Goal: Task Accomplishment & Management: Complete application form

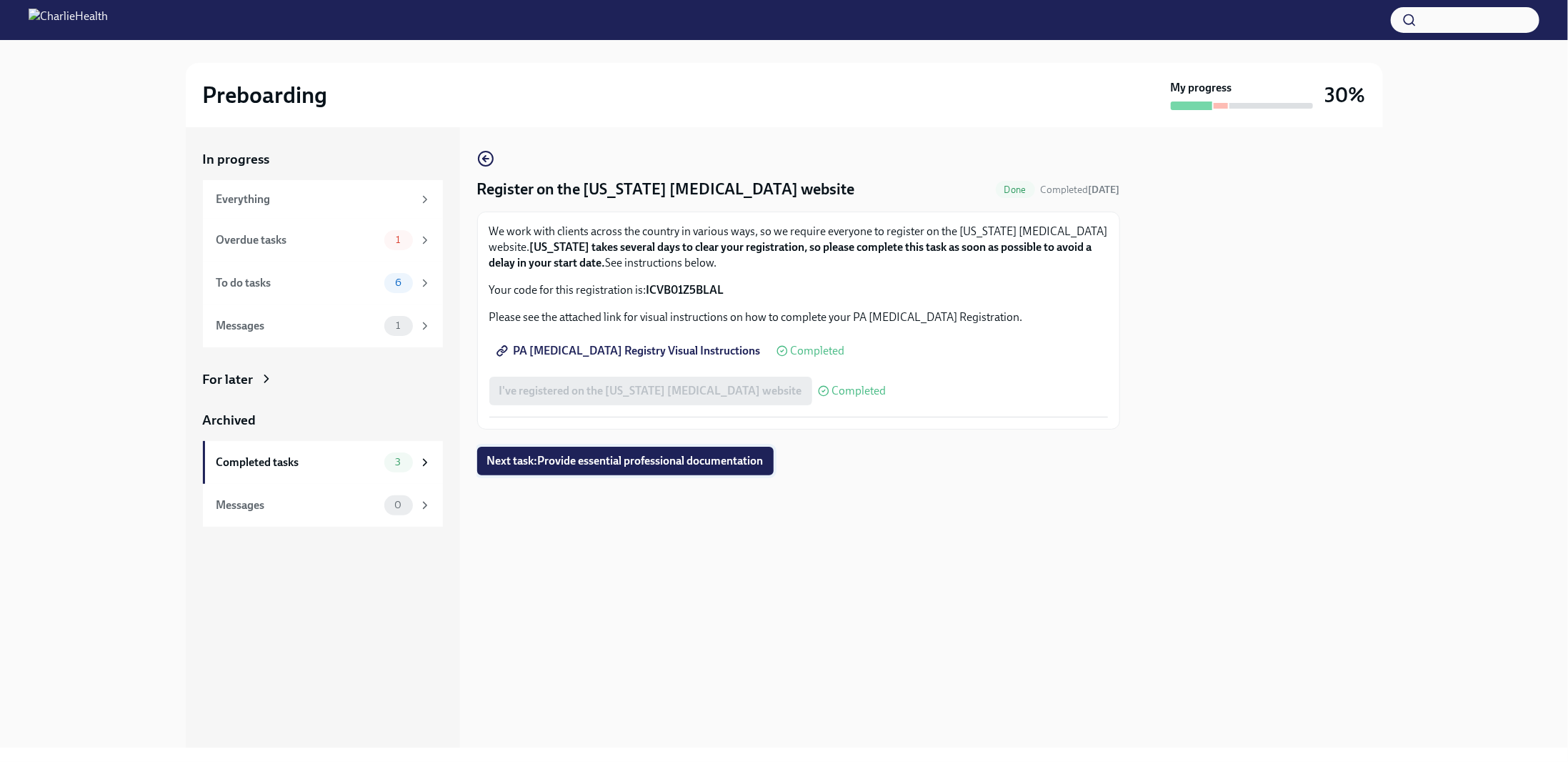
click at [589, 456] on span "Next task : Provide essential professional documentation" at bounding box center [626, 461] width 277 height 14
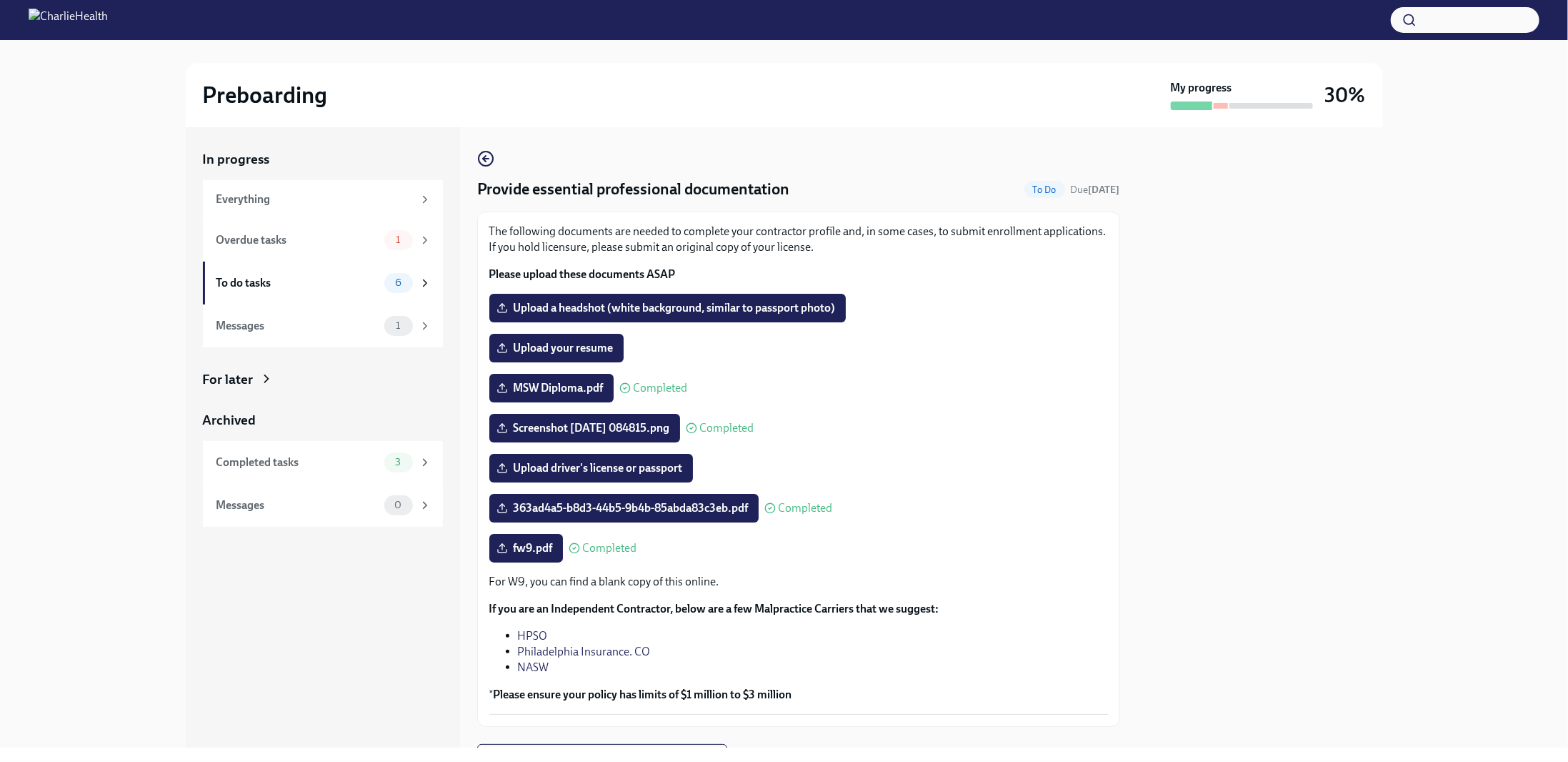
drag, startPoint x: 555, startPoint y: 355, endPoint x: 810, endPoint y: 369, distance: 255.4
click at [810, 369] on div "The following documents are needed to complete your contractor profile and, in …" at bounding box center [799, 469] width 619 height 491
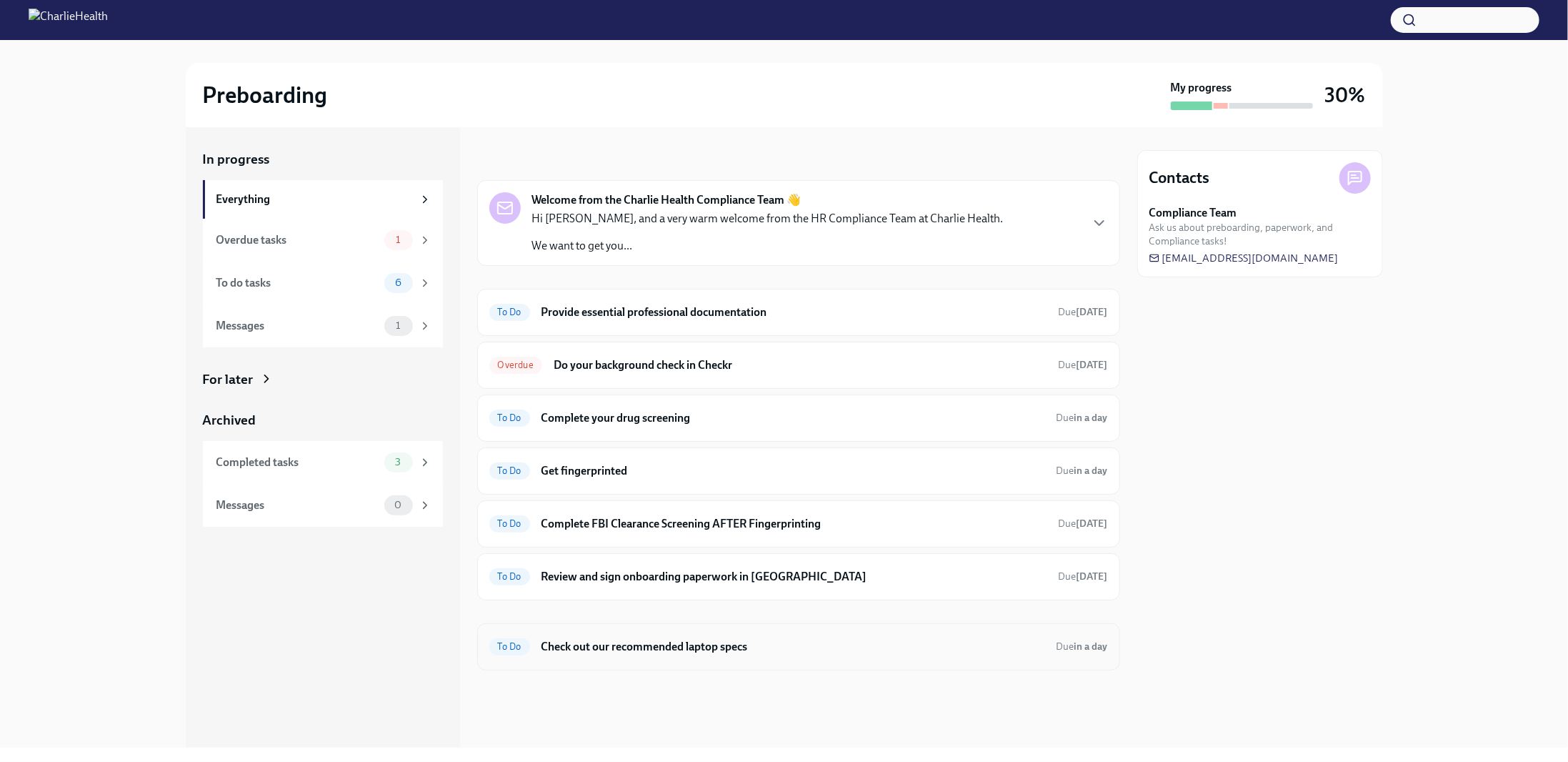
click at [596, 645] on h6 "Check out our recommended laptop specs" at bounding box center [793, 646] width 504 height 16
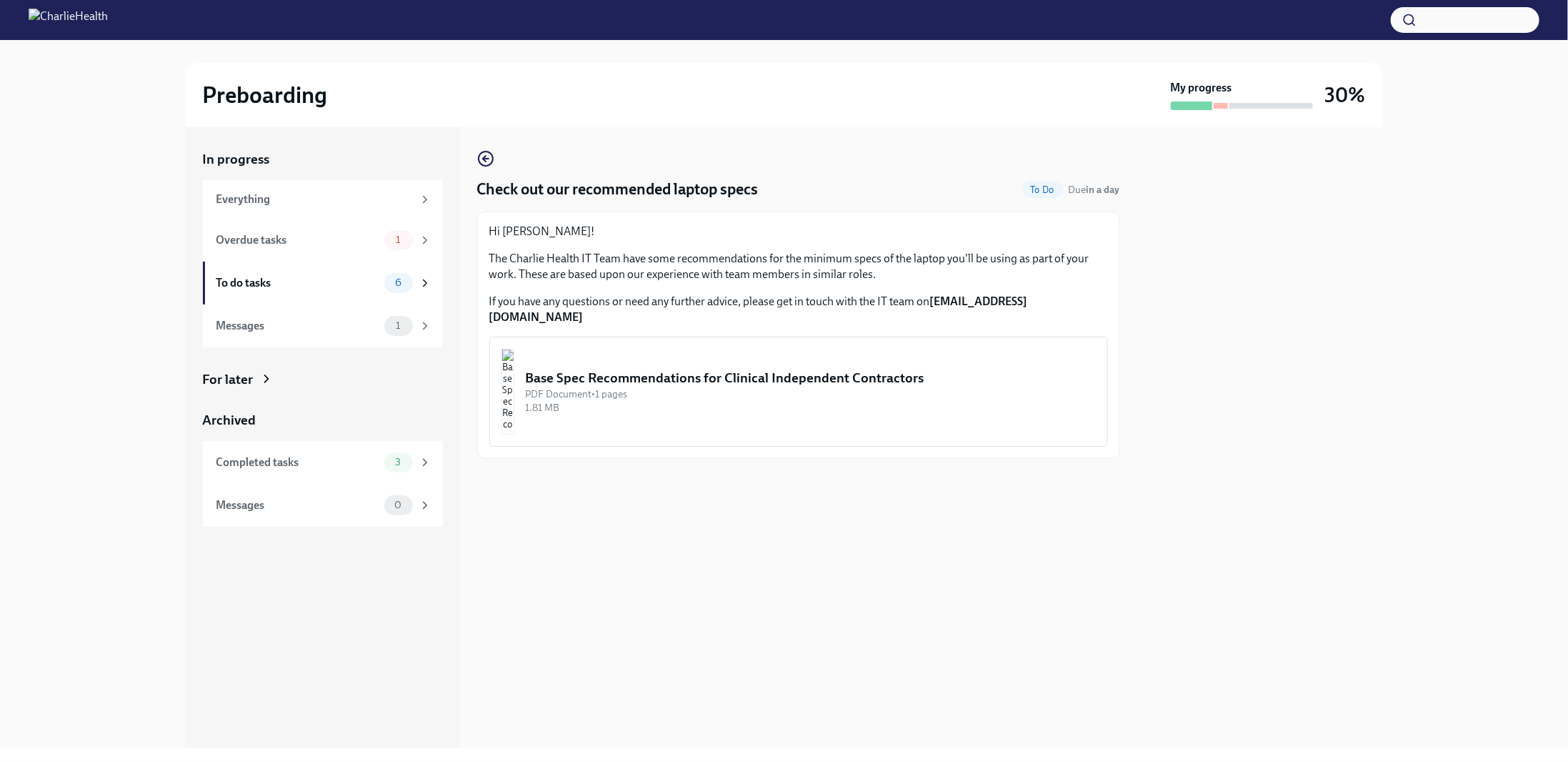
click at [615, 369] on div "Base Spec Recommendations for Clinical Independent Contractors" at bounding box center [811, 378] width 570 height 19
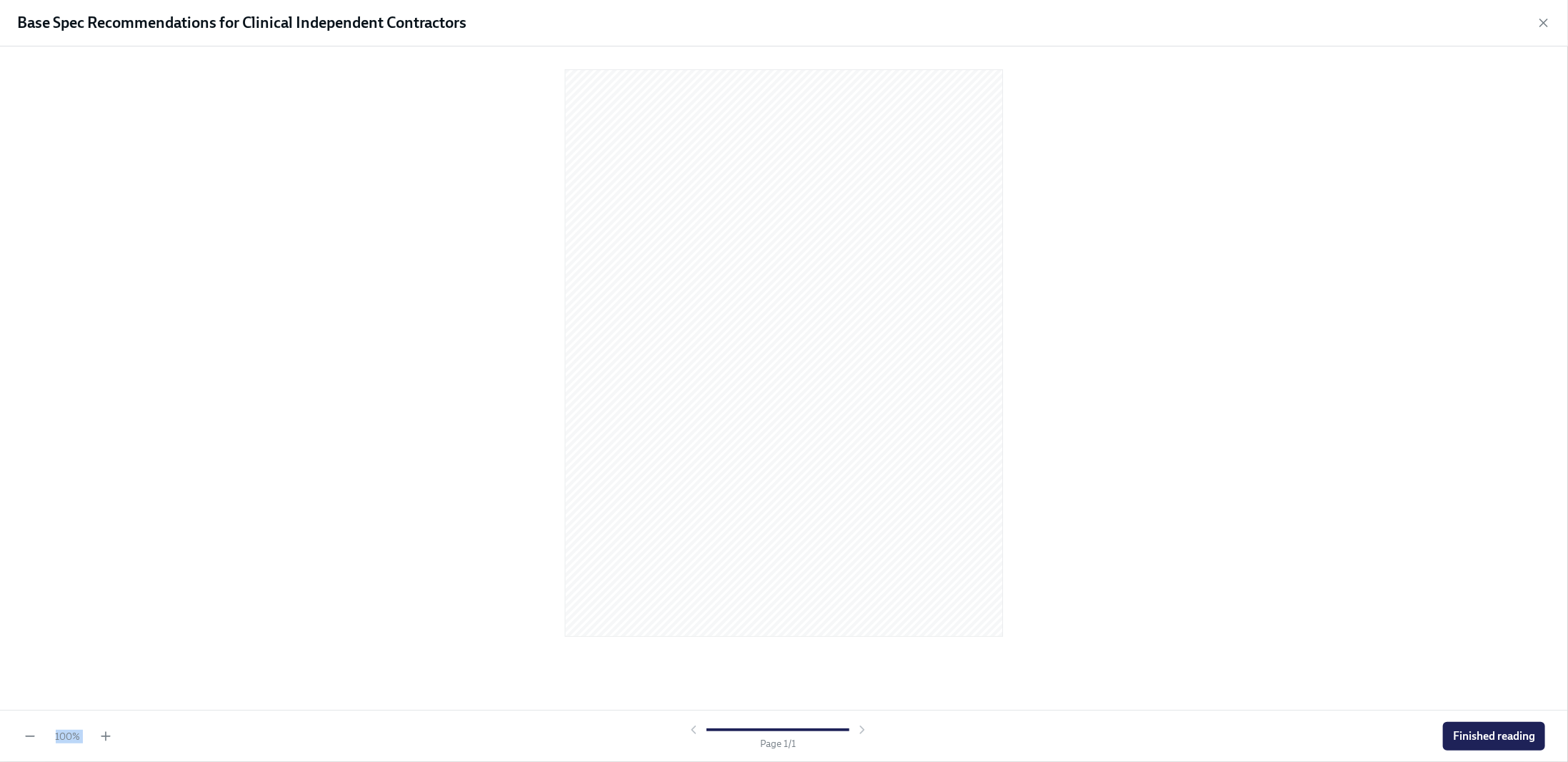
drag, startPoint x: 865, startPoint y: 727, endPoint x: 1394, endPoint y: 599, distance: 544.3
click at [1242, 560] on div "Base Spec Recommendations for Clinical Independent Contractors 100 % Page 1 / 1…" at bounding box center [784, 381] width 1568 height 762
click at [1485, 740] on span "Finished reading" at bounding box center [1494, 736] width 82 height 14
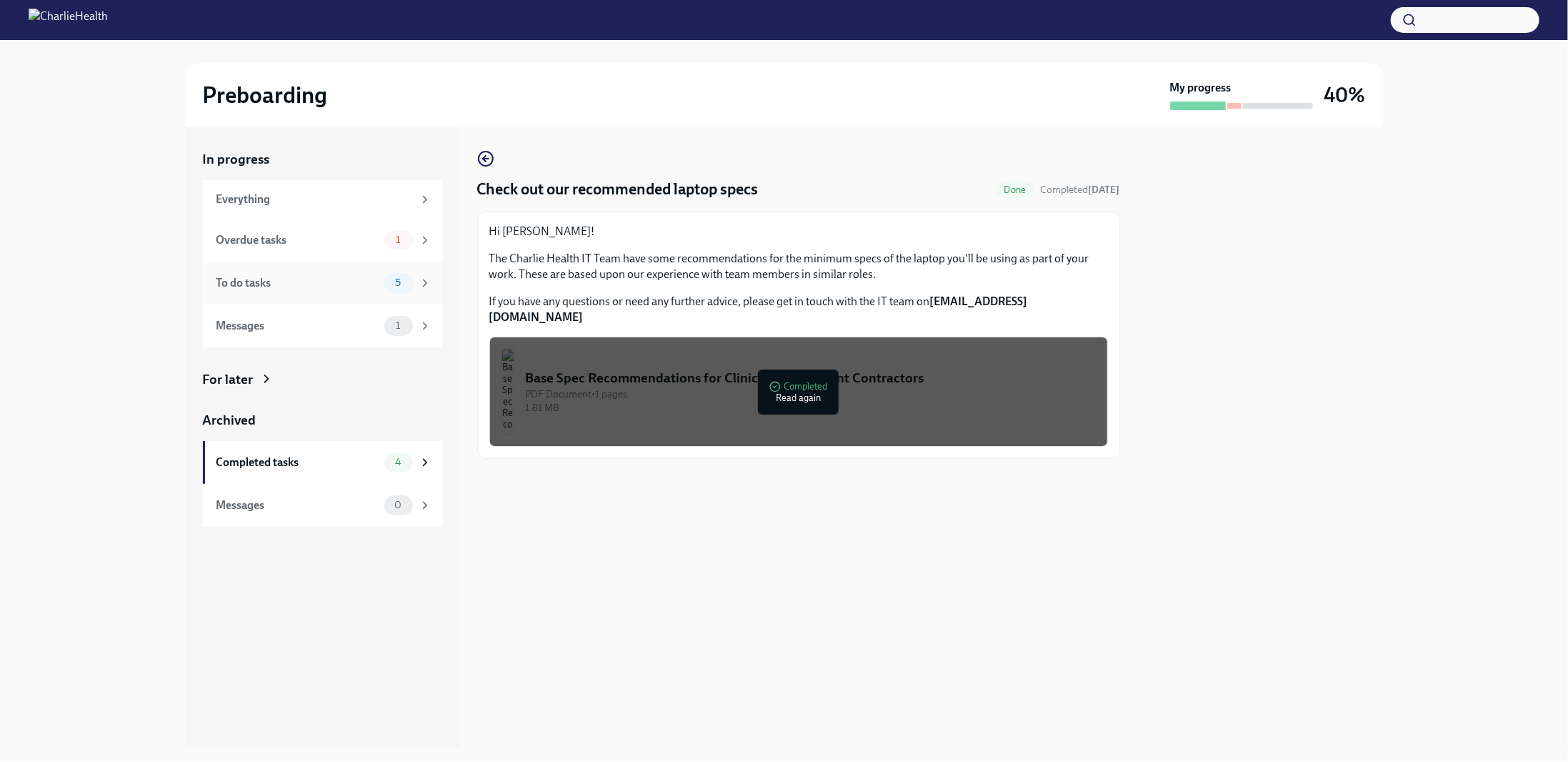
click at [238, 287] on div "To do tasks" at bounding box center [297, 283] width 162 height 16
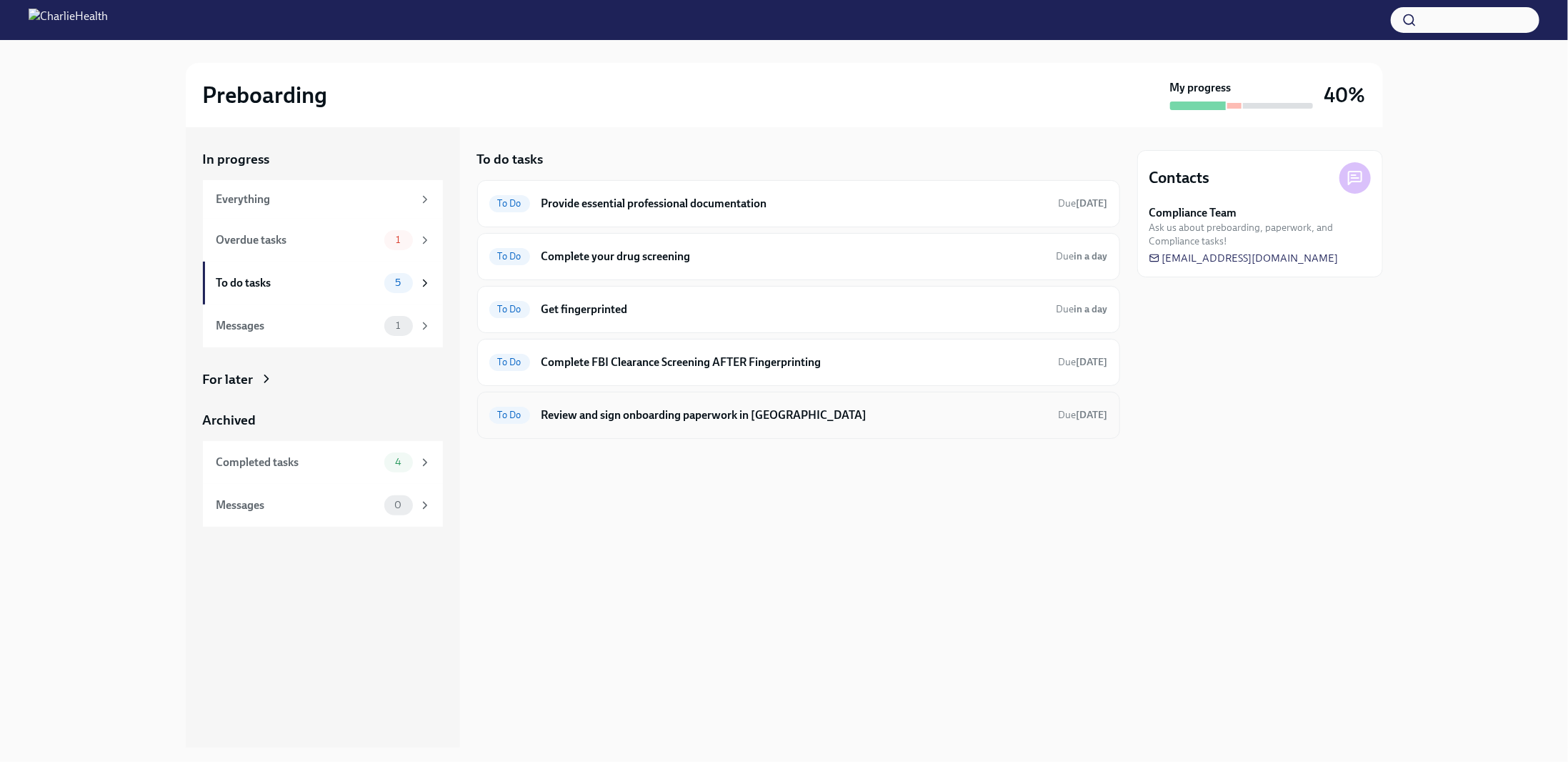
click at [560, 419] on div "To Do Review and sign onboarding paperwork in UKG Due in 4 days" at bounding box center [799, 415] width 619 height 23
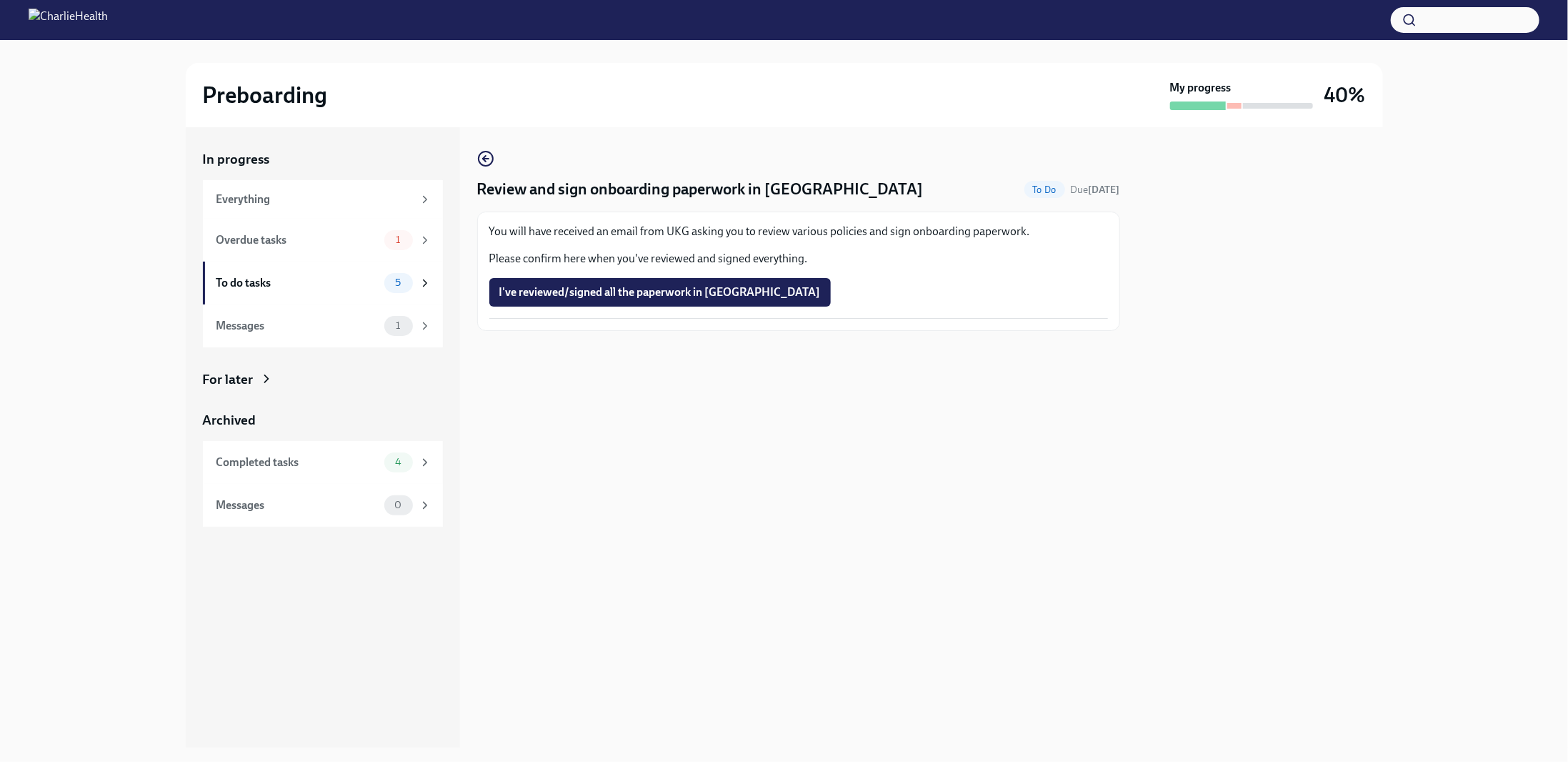
click at [585, 295] on span "I've reviewed/signed all the paperwork in UKG" at bounding box center [660, 292] width 321 height 14
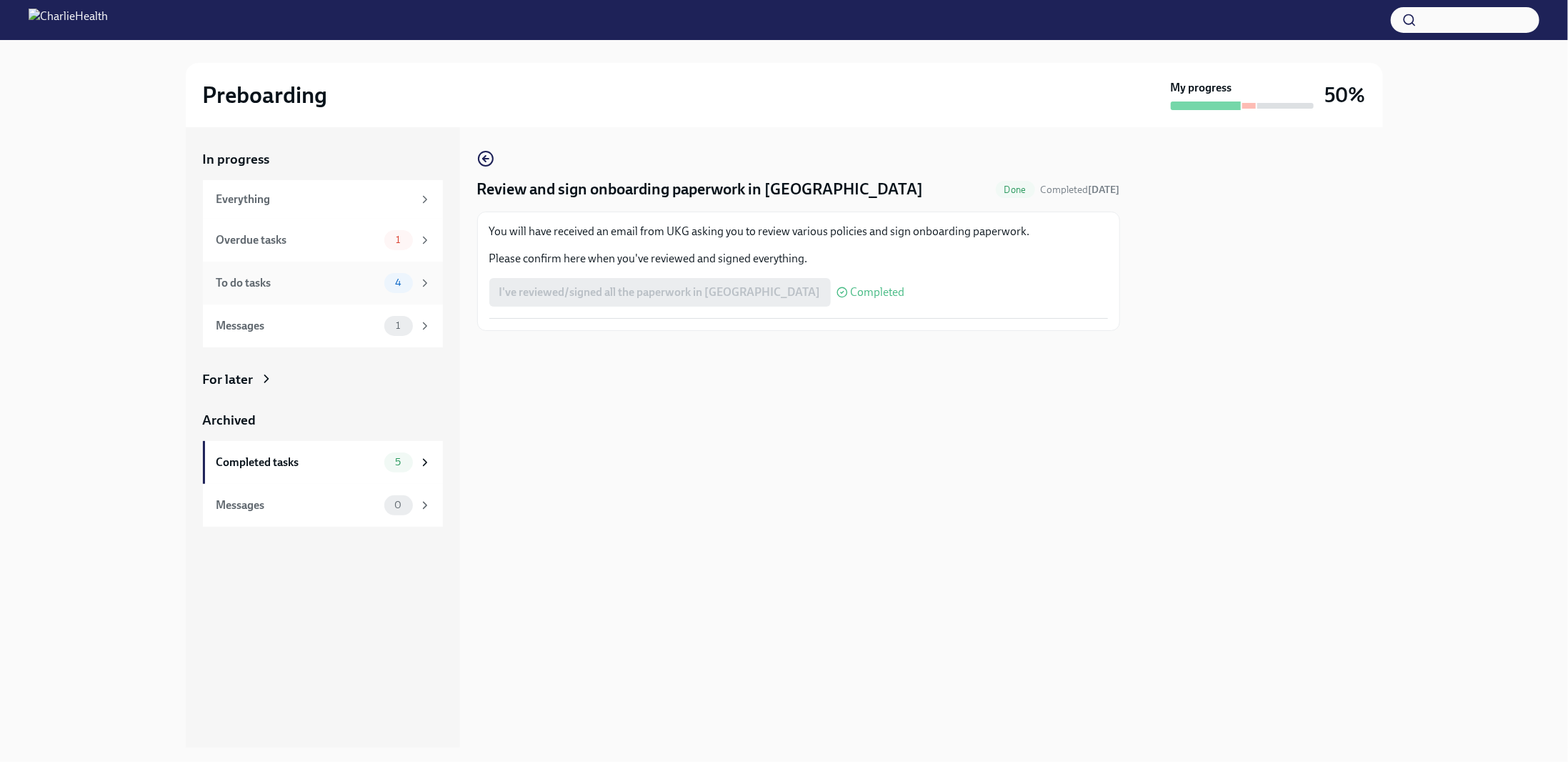
click at [256, 287] on div "To do tasks" at bounding box center [297, 283] width 162 height 16
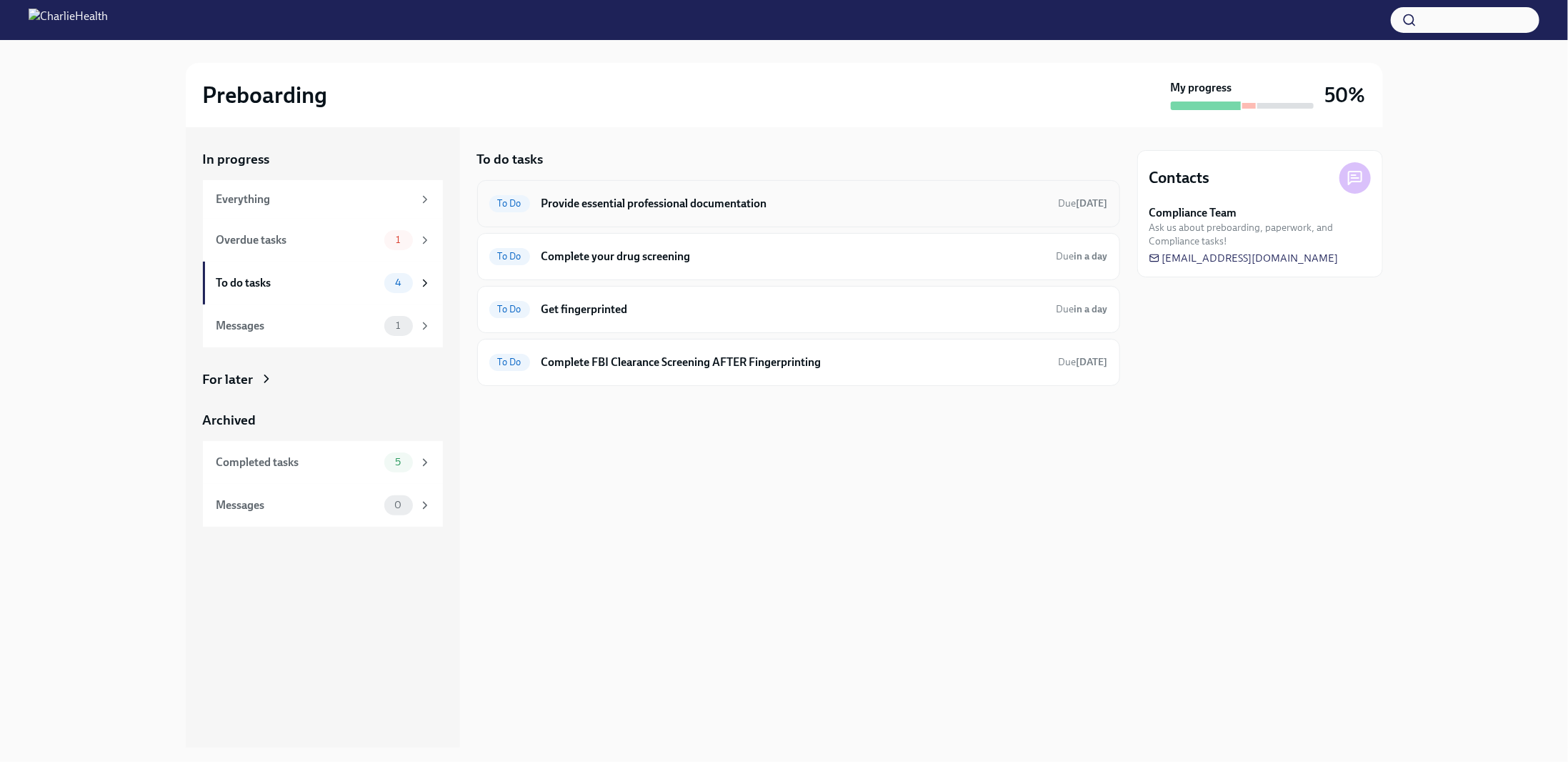
click at [584, 204] on h6 "Provide essential professional documentation" at bounding box center [794, 204] width 506 height 16
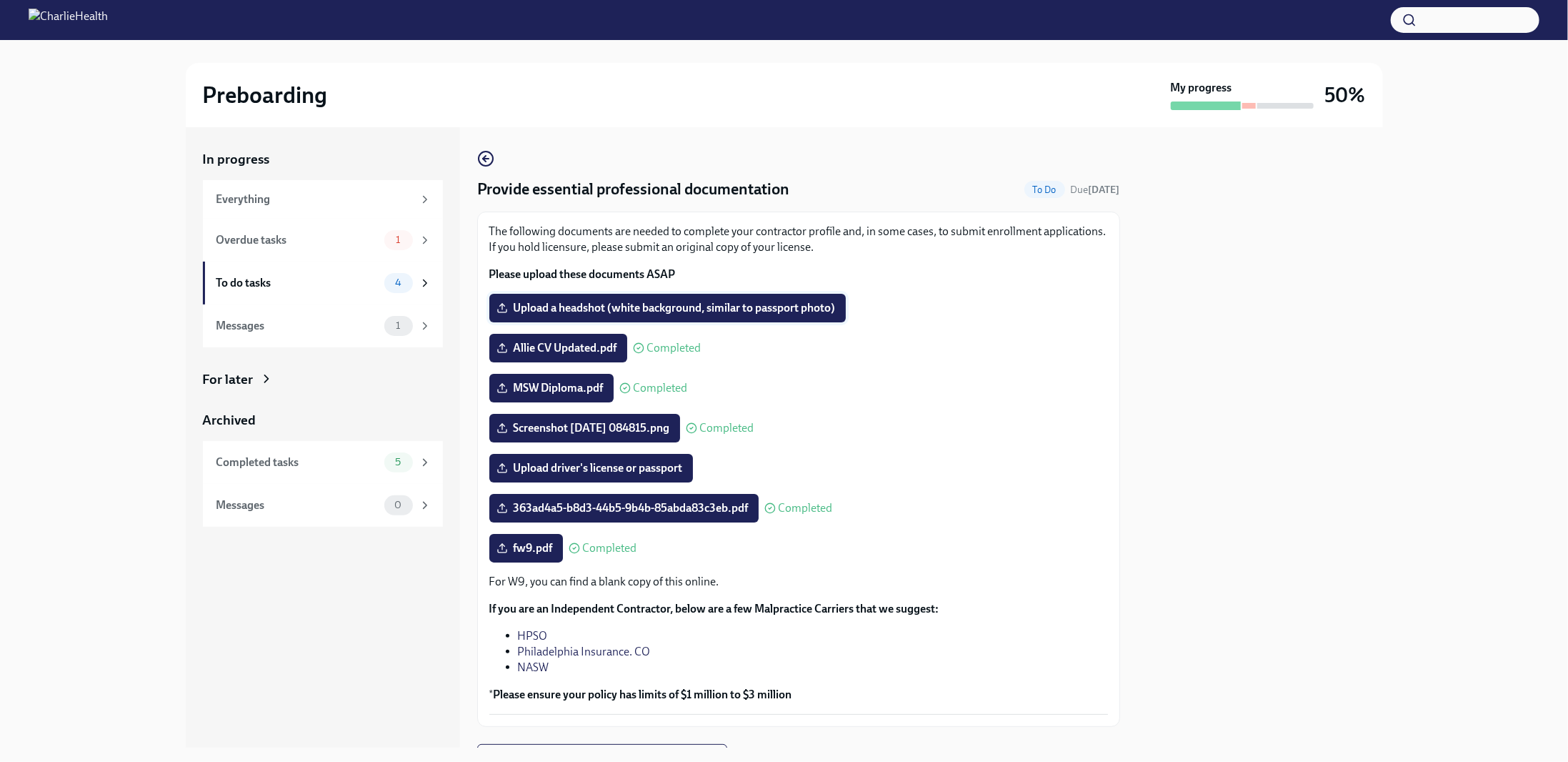
click at [573, 306] on span "Upload a headshot (white background, similar to passport photo)" at bounding box center [667, 308] width 337 height 14
click at [0, 0] on input "Upload a headshot (white background, similar to passport photo)" at bounding box center [0, 0] width 0 height 0
click at [627, 470] on span "Upload driver's license or passport" at bounding box center [591, 468] width 184 height 14
click at [0, 0] on input "Upload driver's license or passport" at bounding box center [0, 0] width 0 height 0
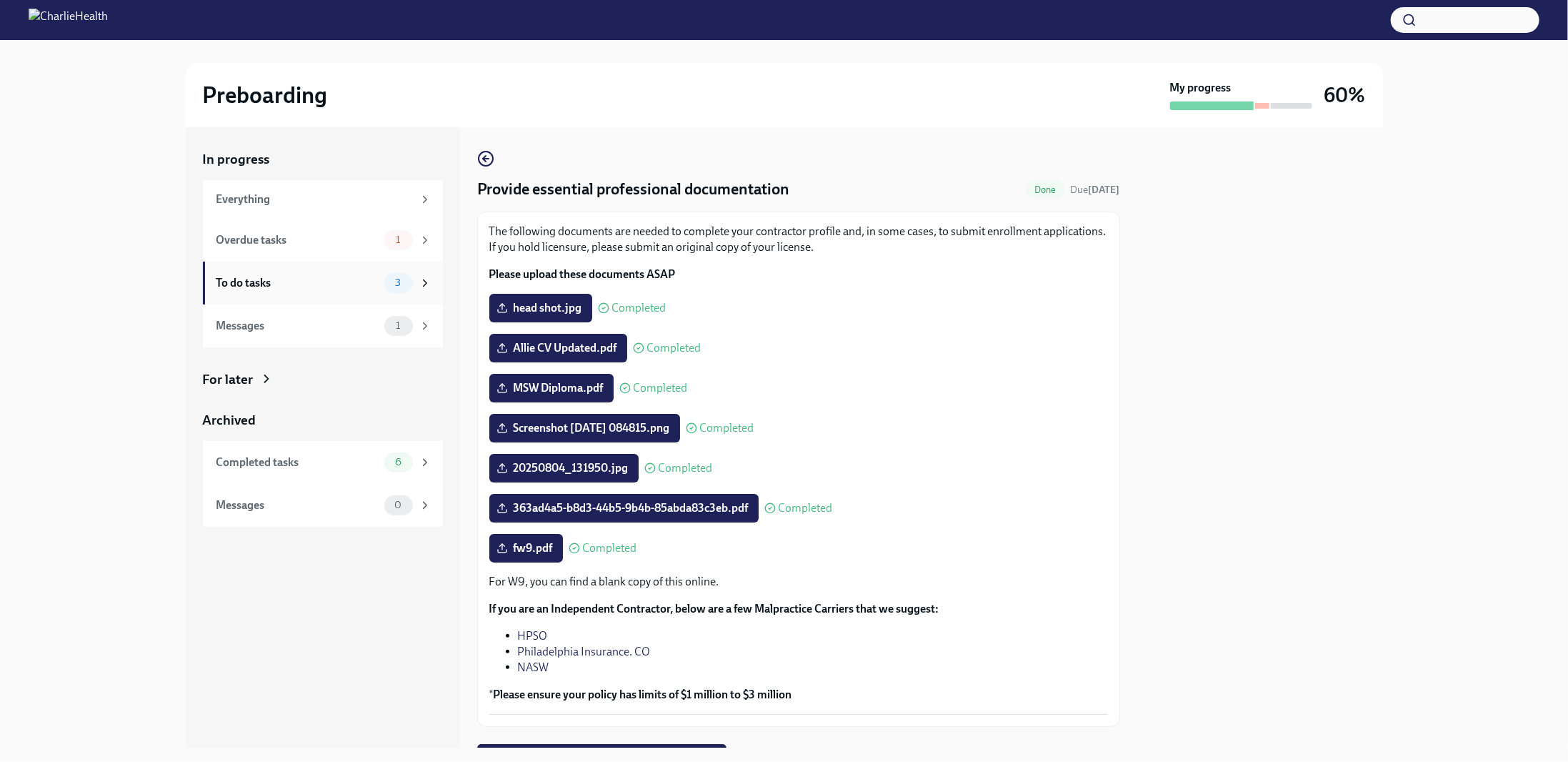
click at [245, 280] on div "To do tasks" at bounding box center [297, 283] width 162 height 16
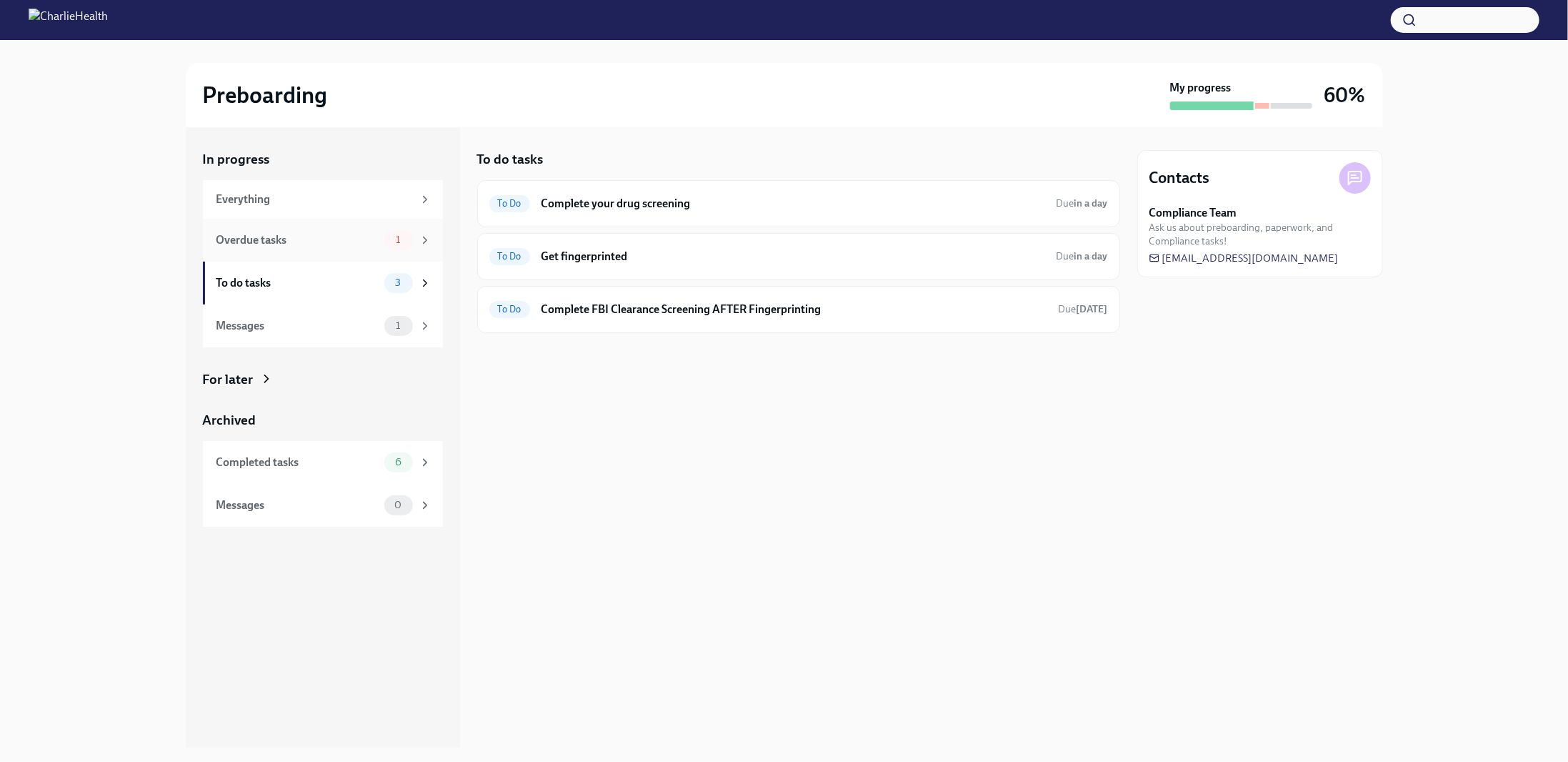
click at [275, 238] on div "Overdue tasks" at bounding box center [297, 240] width 162 height 16
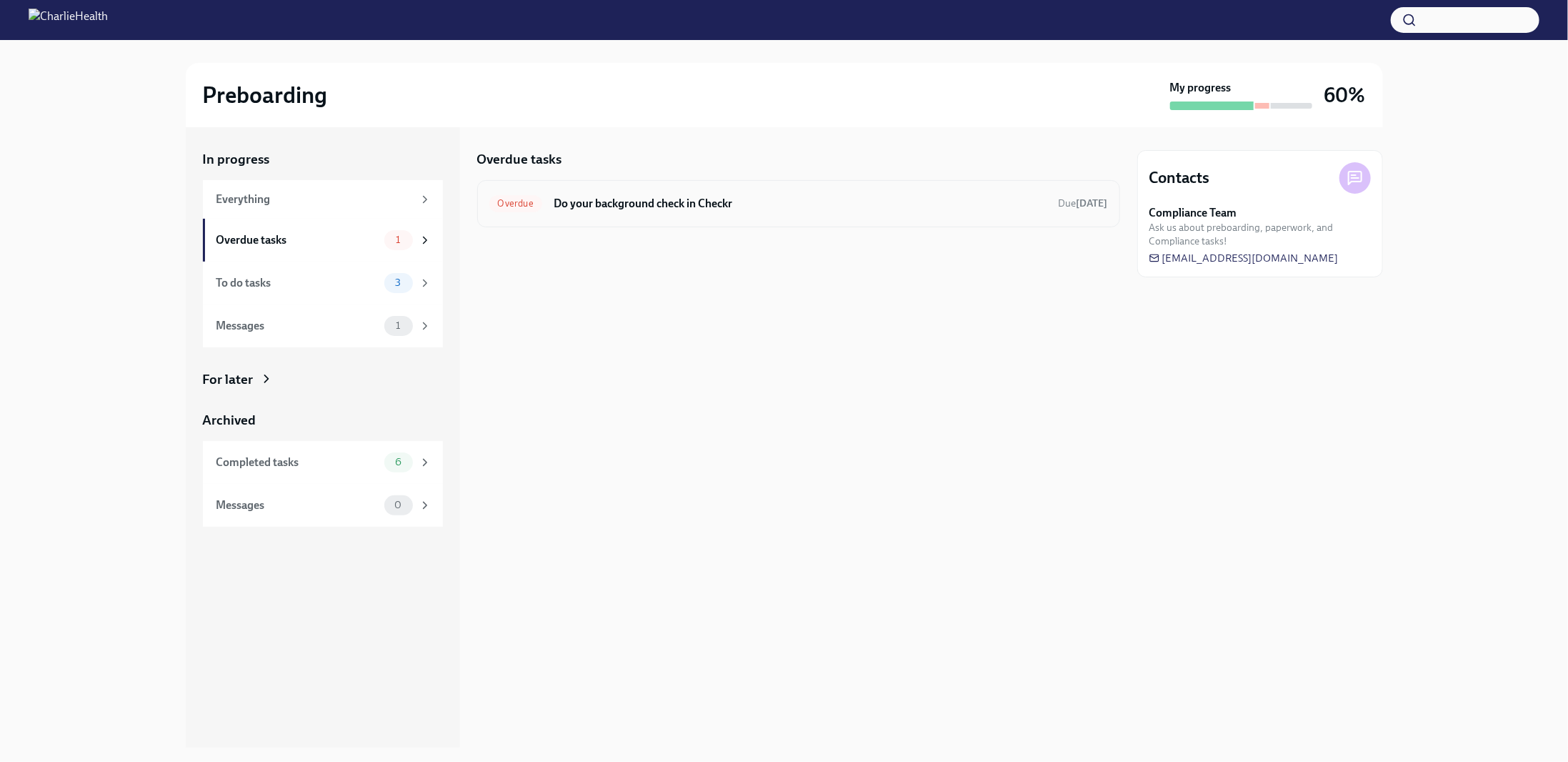
click at [651, 205] on h6 "Do your background check in Checkr" at bounding box center [800, 204] width 494 height 16
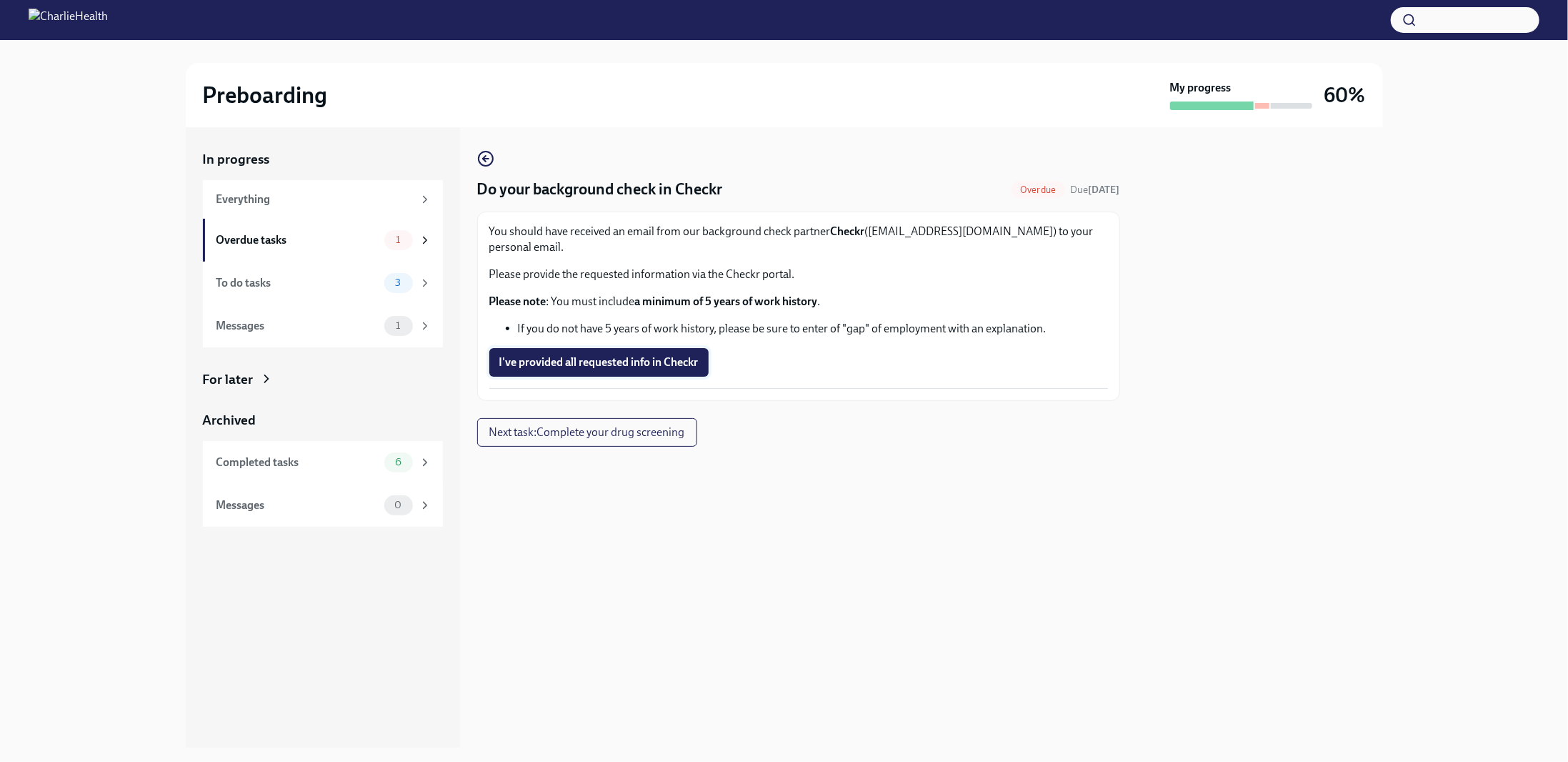
click at [566, 355] on span "I've provided all requested info in Checkr" at bounding box center [599, 362] width 200 height 14
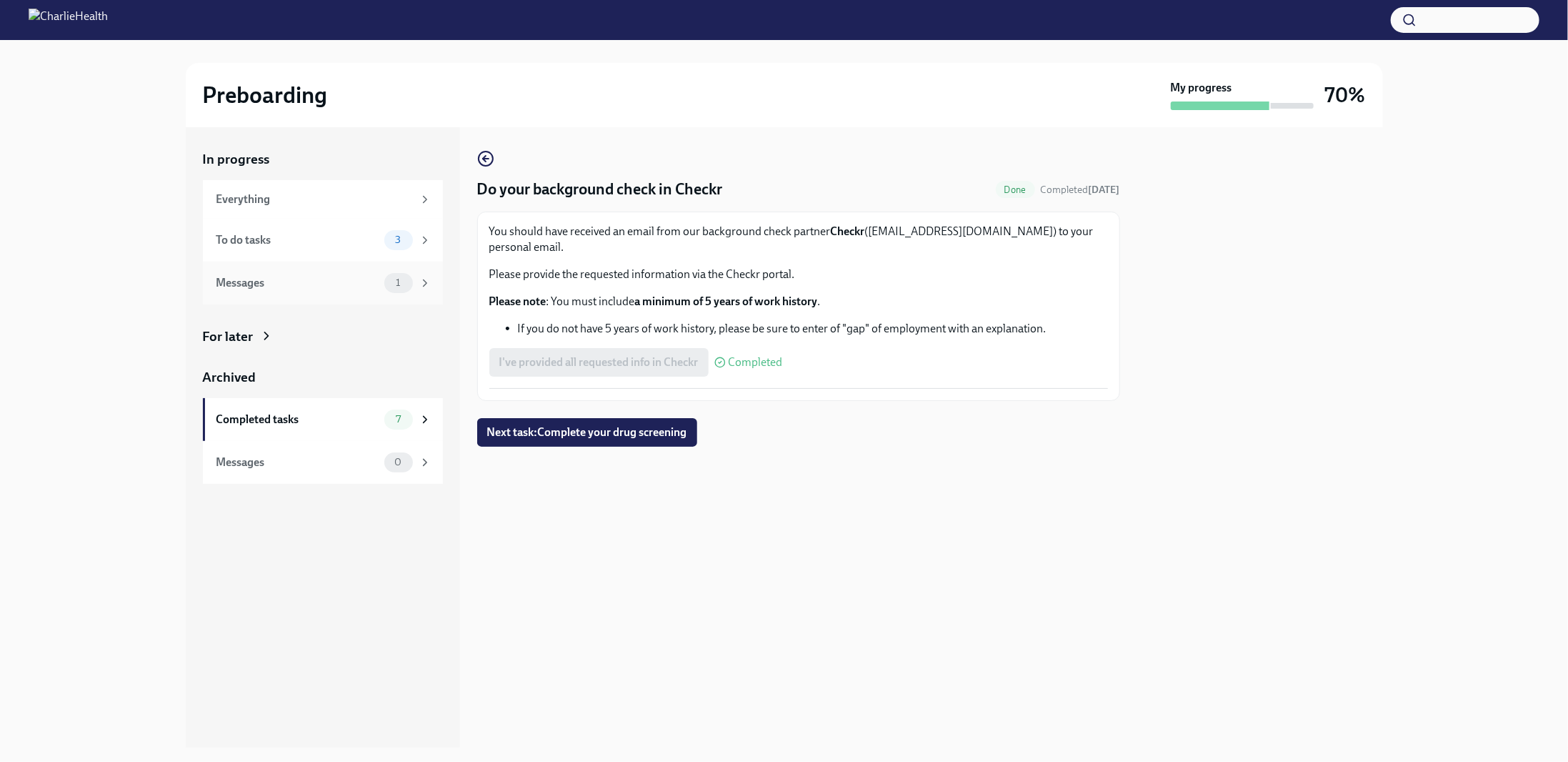
click at [252, 284] on div "Messages" at bounding box center [297, 283] width 162 height 16
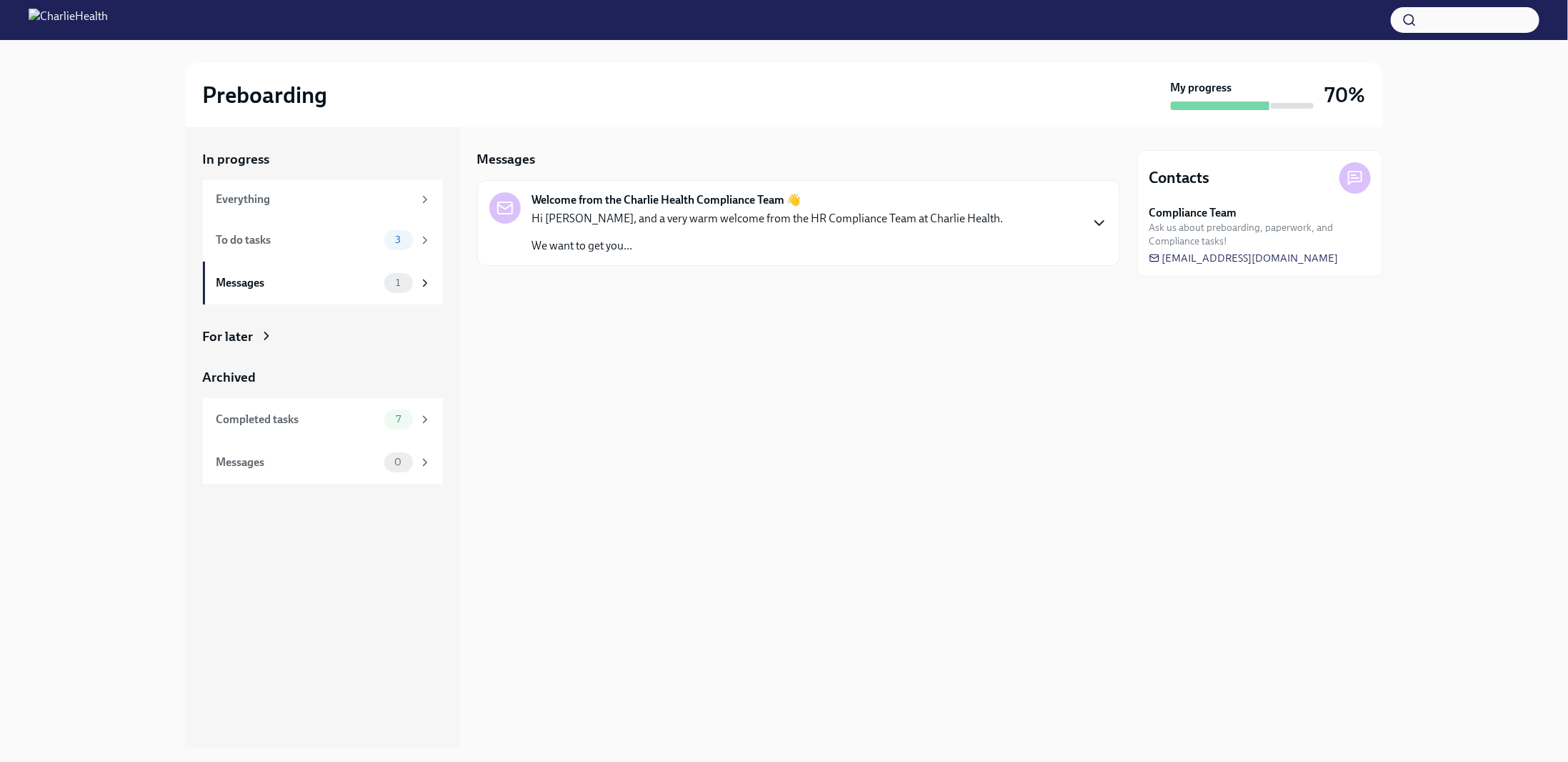
click at [1104, 220] on icon "button" at bounding box center [1099, 222] width 17 height 17
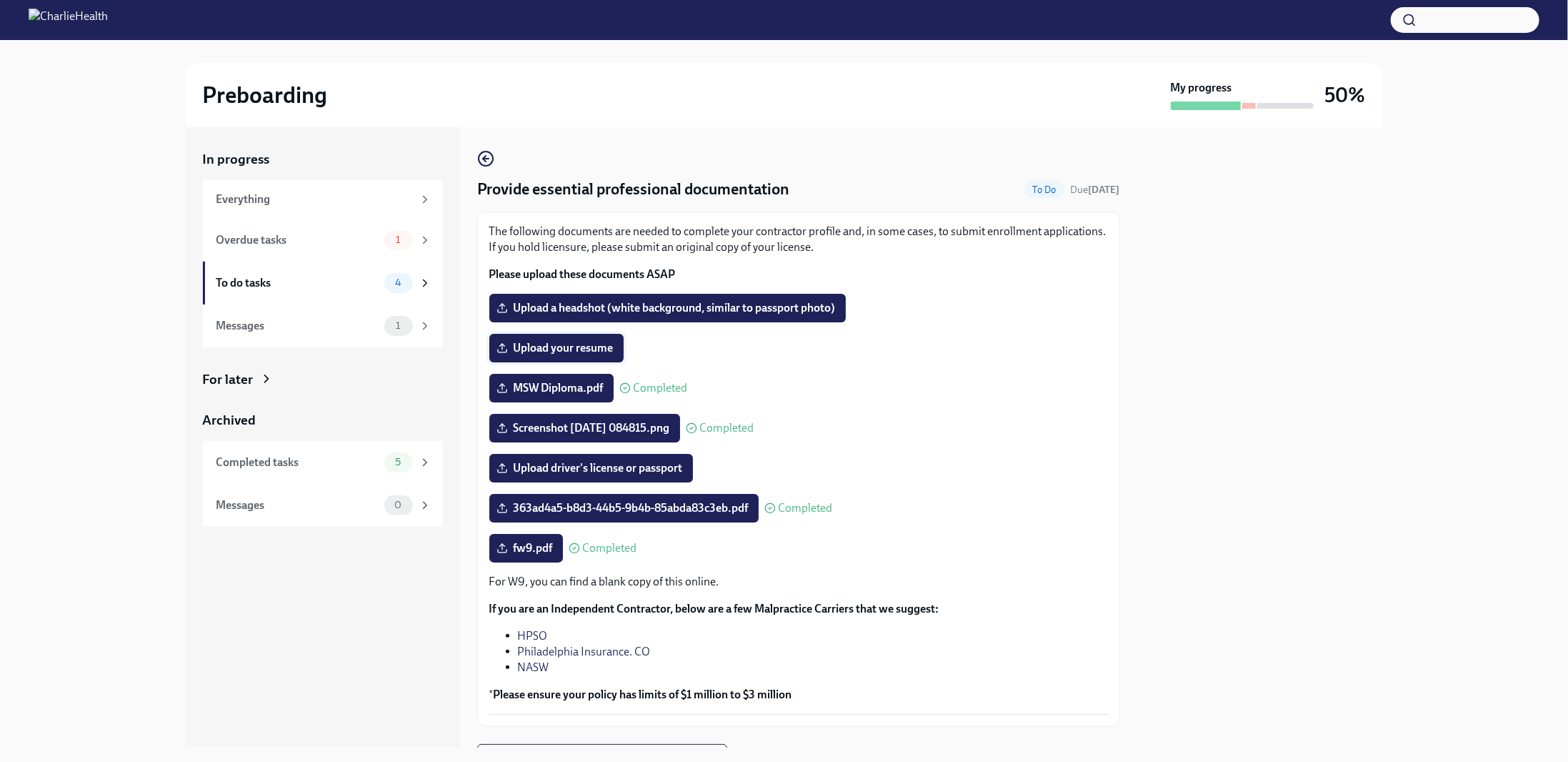
click at [550, 355] on span "Upload your resume" at bounding box center [556, 348] width 114 height 14
click at [0, 0] on input "Upload your resume" at bounding box center [0, 0] width 0 height 0
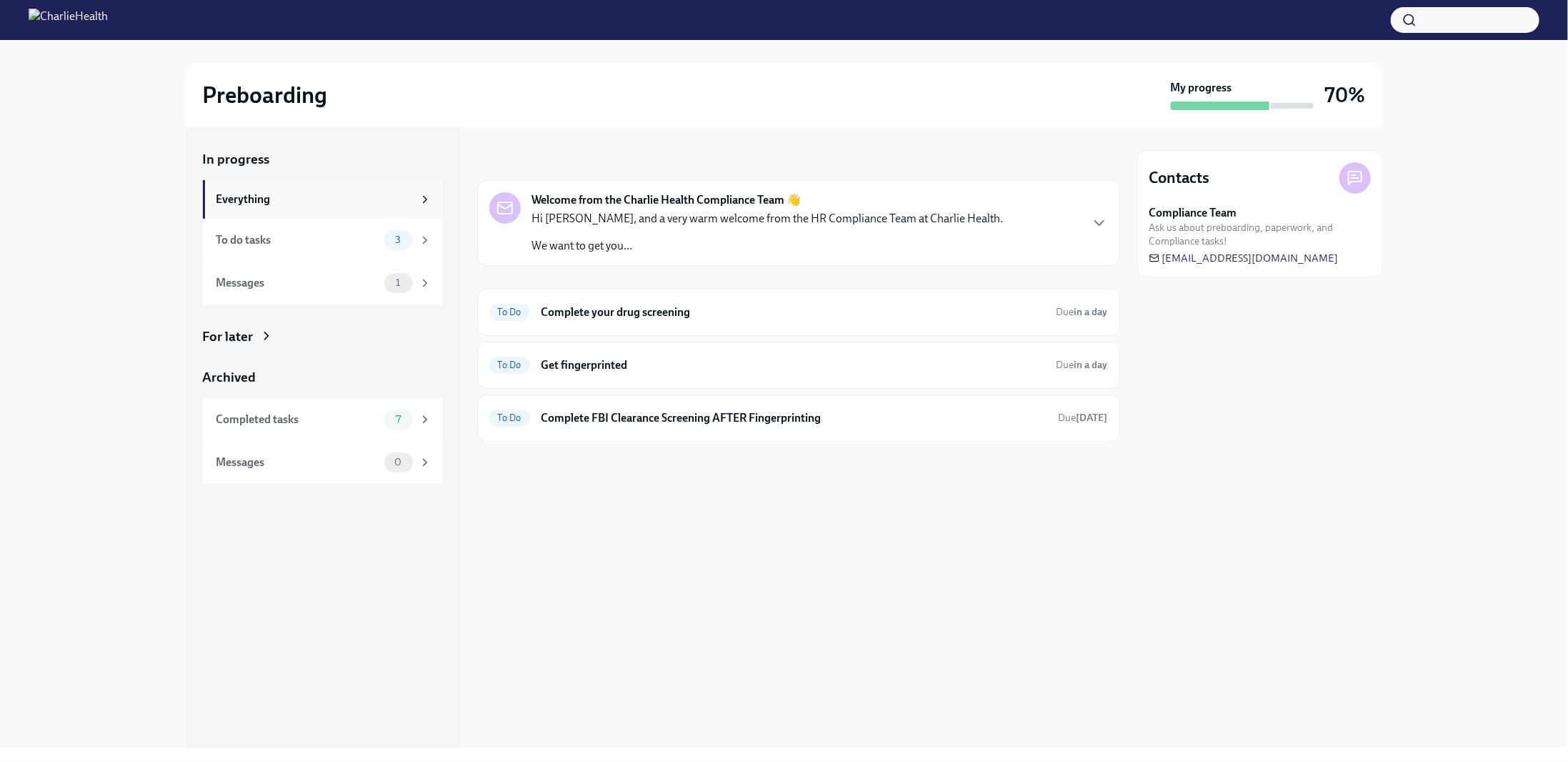
click at [258, 200] on div "Everything" at bounding box center [315, 199] width 197 height 16
click at [424, 201] on icon at bounding box center [424, 199] width 4 height 7
click at [247, 428] on div "Completed tasks 7" at bounding box center [324, 419] width 215 height 20
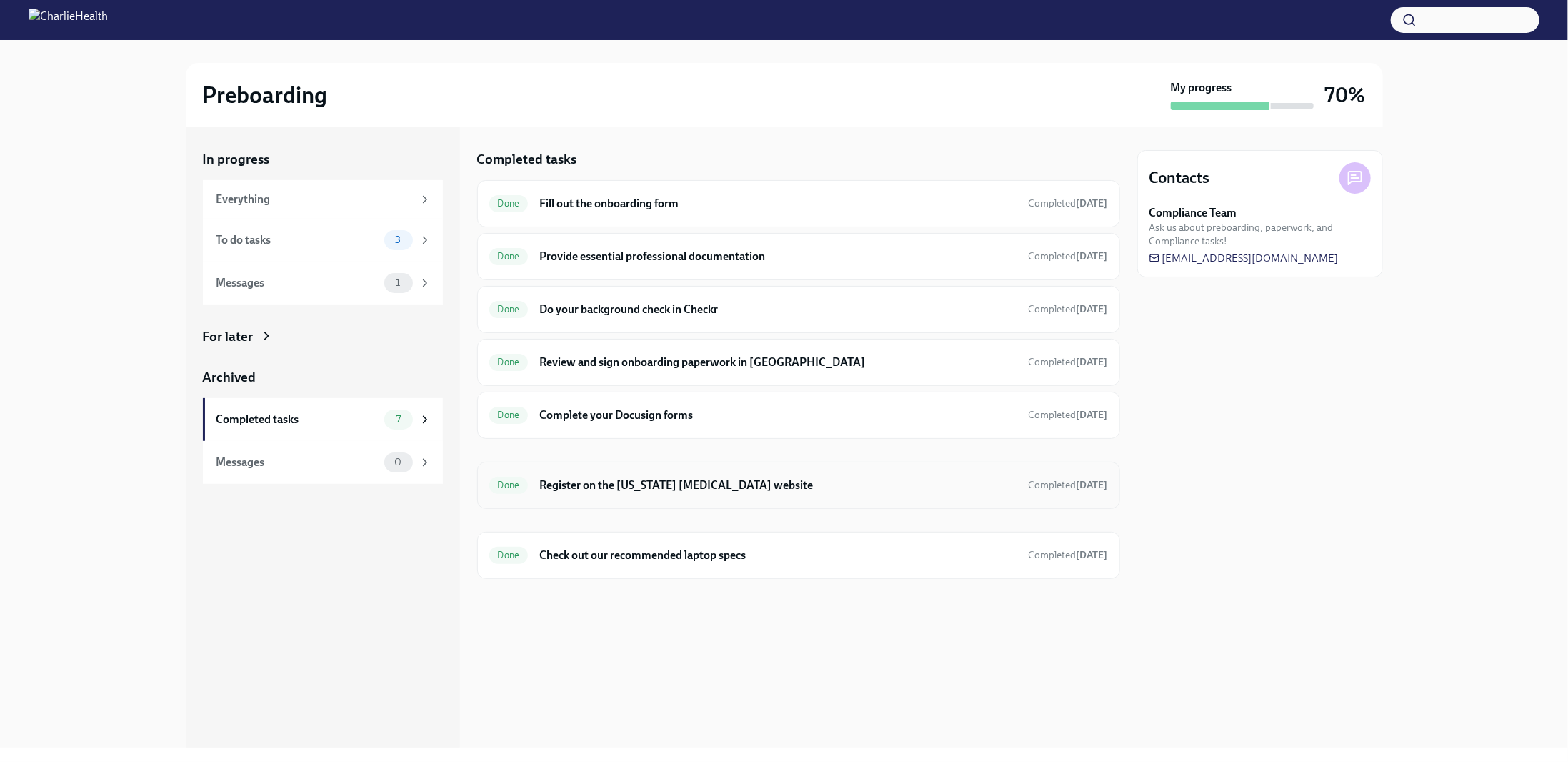
click at [592, 495] on div "Done Register on the Pennsylvania Child Abuse website Completed 4 days ago" at bounding box center [799, 485] width 643 height 47
click at [654, 478] on h6 "Register on the Pennsylvania Child Abuse website" at bounding box center [778, 485] width 477 height 16
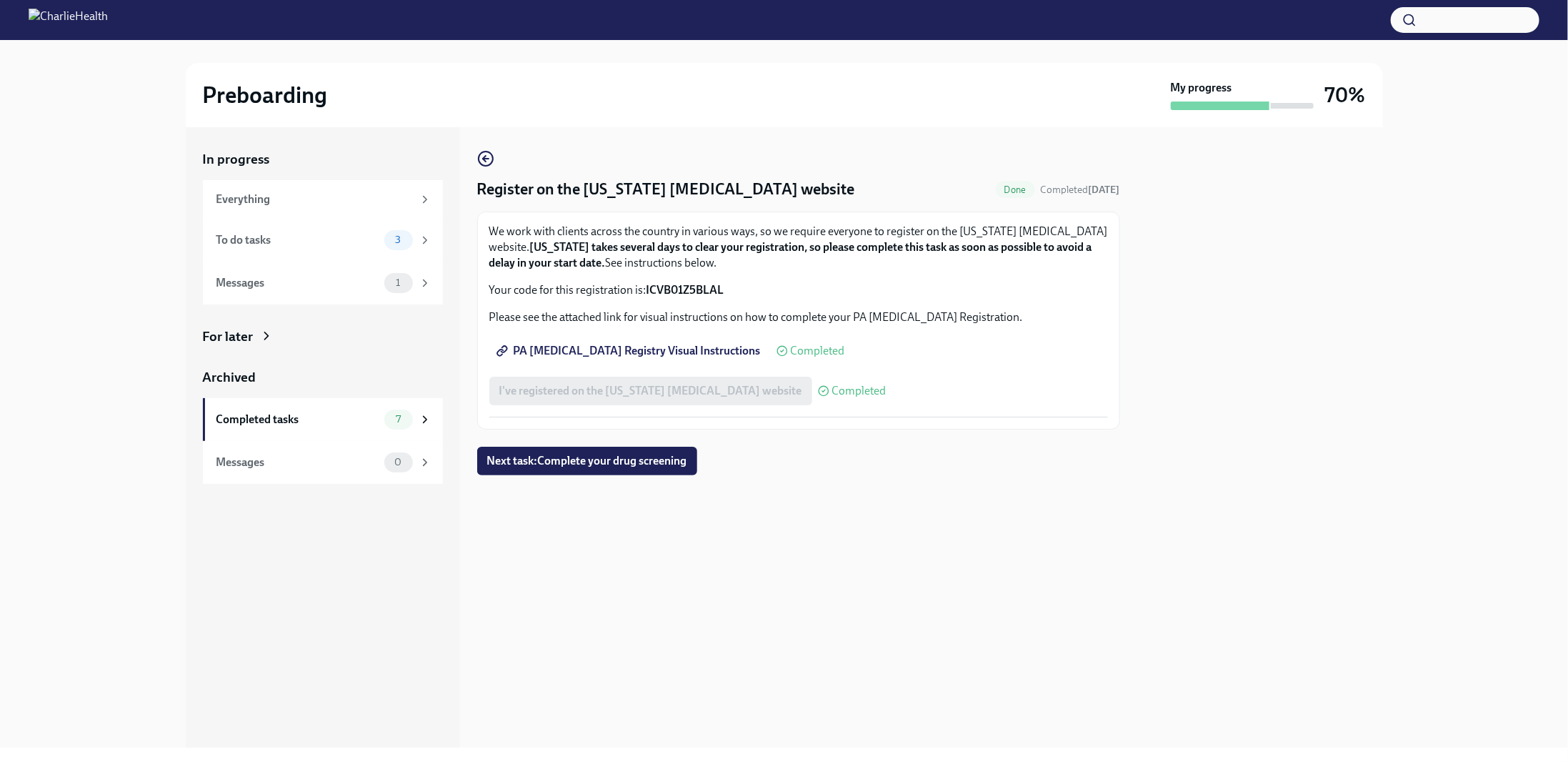
click at [650, 349] on span "PA Child Abuse Registry Visual Instructions" at bounding box center [630, 350] width 262 height 14
drag, startPoint x: 728, startPoint y: 291, endPoint x: 645, endPoint y: 283, distance: 83.4
click at [645, 283] on p "Your code for this registration is: ICVB01Z5BLAL" at bounding box center [799, 290] width 619 height 16
copy p "ICVB01Z5BLAL"
click at [92, 105] on div "Preboarding My progress 70%" at bounding box center [784, 95] width 1523 height 64
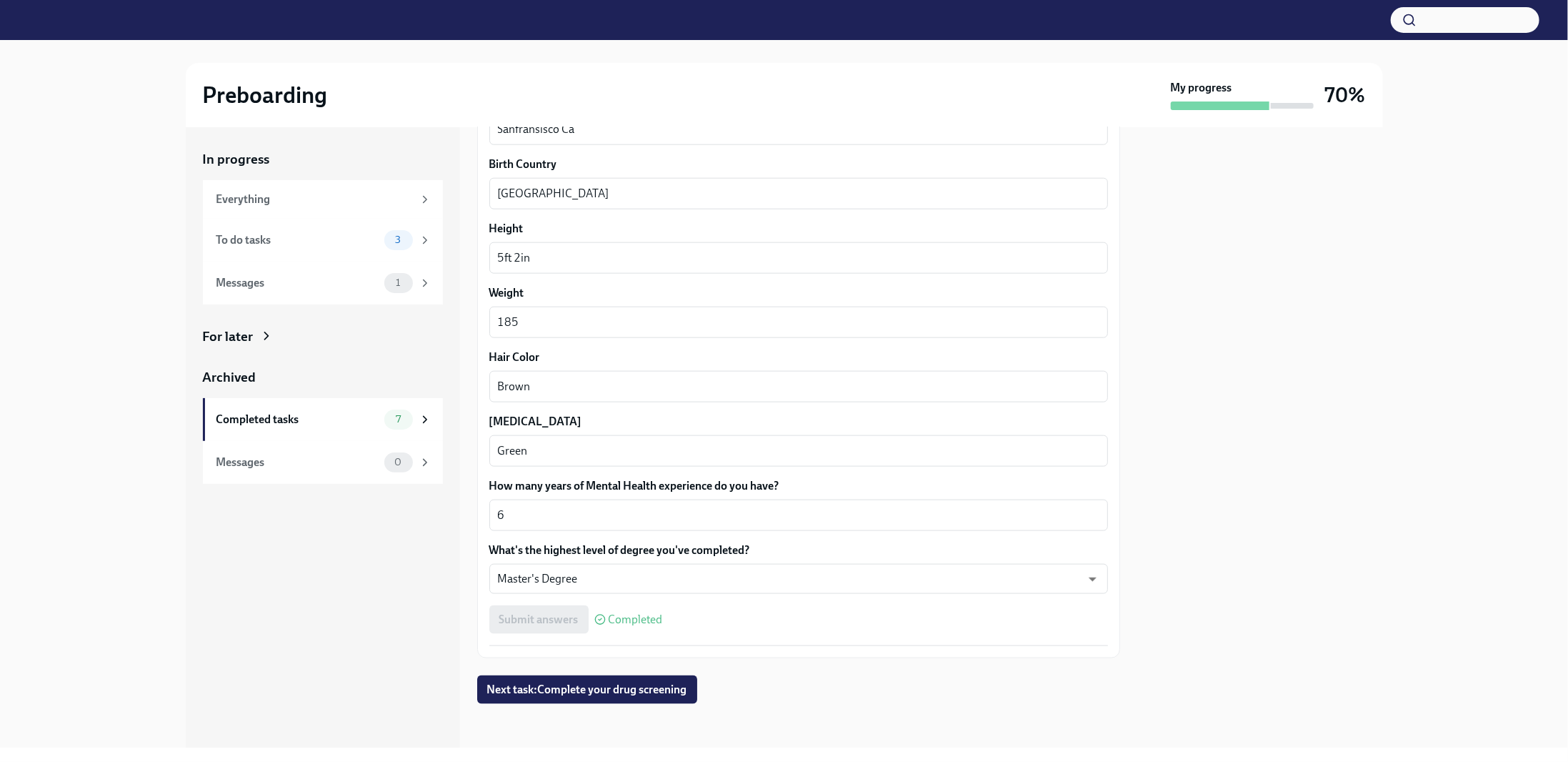
scroll to position [1101, 0]
